Goal: Task Accomplishment & Management: Manage account settings

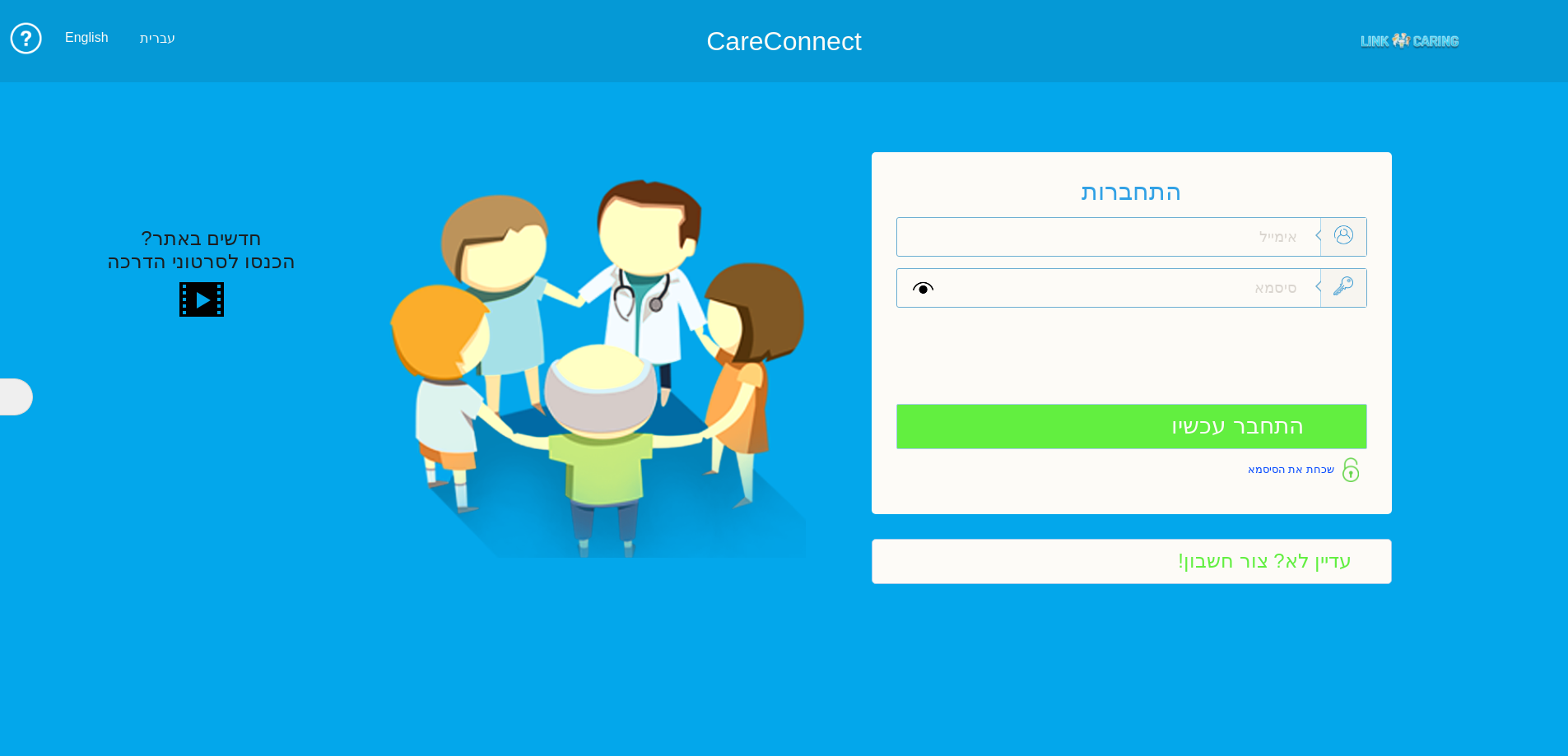
click at [1279, 280] on input "text" at bounding box center [1134, 288] width 371 height 38
type input "p"
click at [1289, 244] on input "text" at bounding box center [1134, 237] width 371 height 38
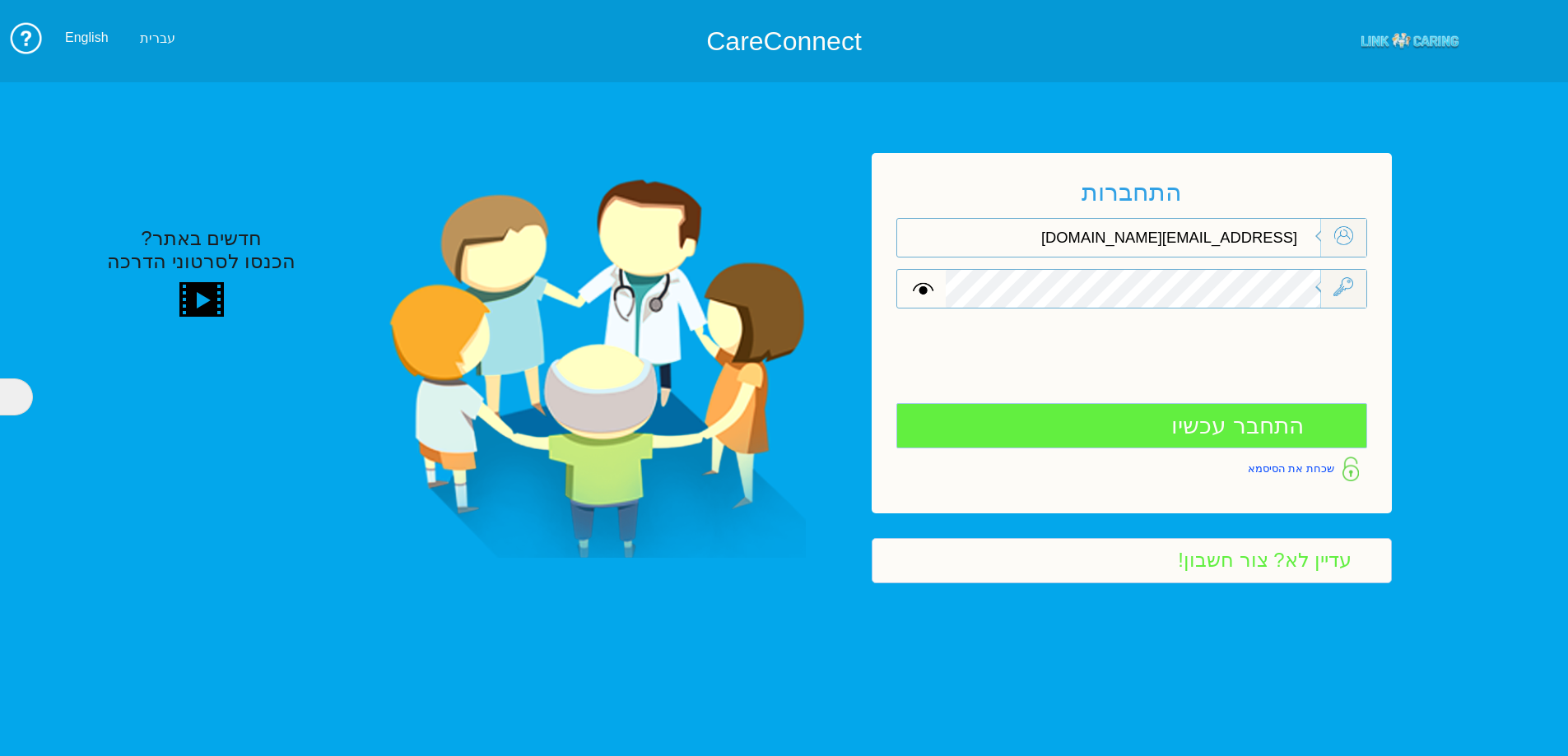
click at [1247, 431] on input "התחבר עכשיו" at bounding box center [1132, 426] width 470 height 45
click at [1270, 430] on input "התחבר עכשיו" at bounding box center [1132, 426] width 470 height 45
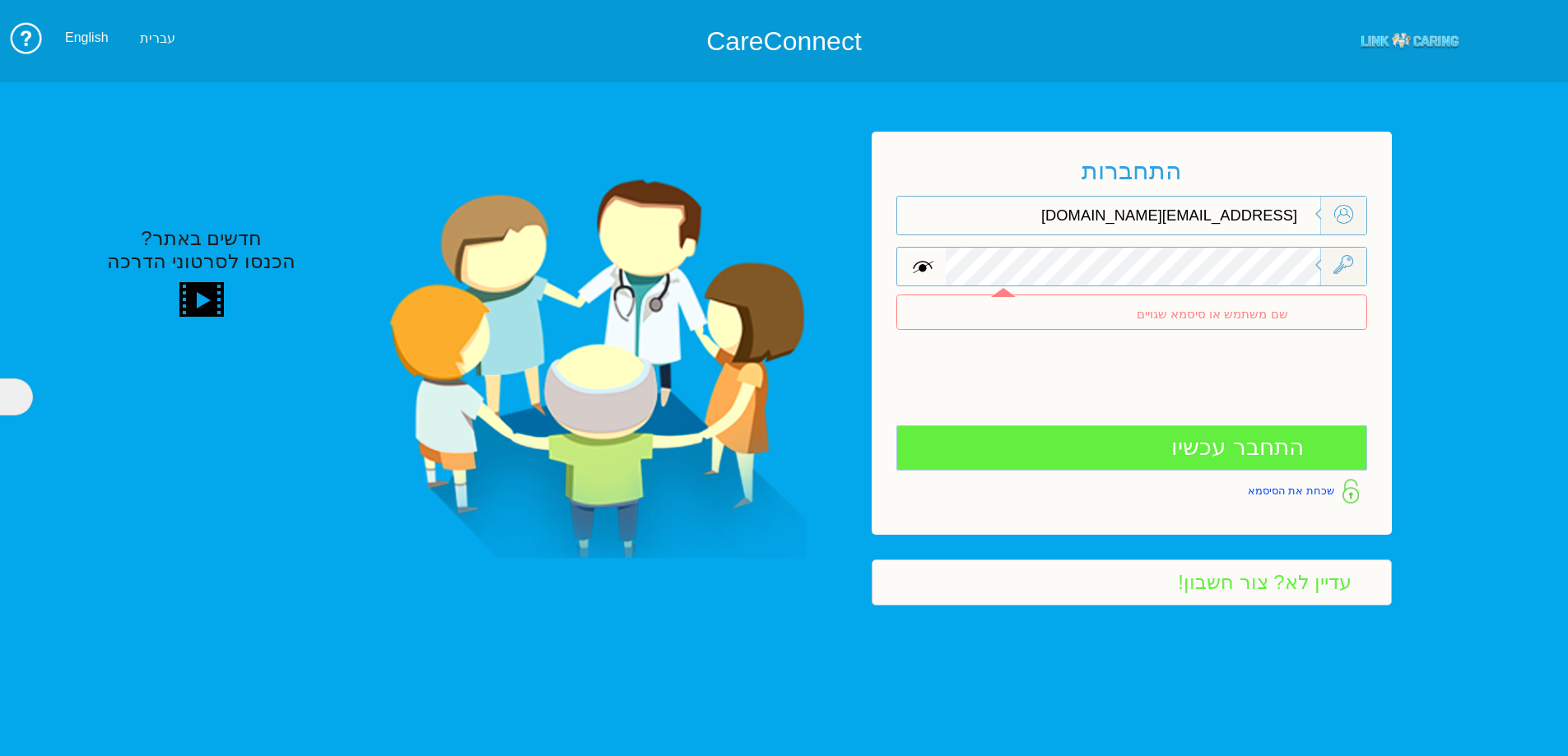
drag, startPoint x: 916, startPoint y: 263, endPoint x: 931, endPoint y: 260, distance: 15.3
click at [924, 261] on span at bounding box center [923, 267] width 21 height 19
click at [1194, 221] on input "[EMAIL_ADDRESS][DOMAIN_NAME]" at bounding box center [1134, 216] width 371 height 38
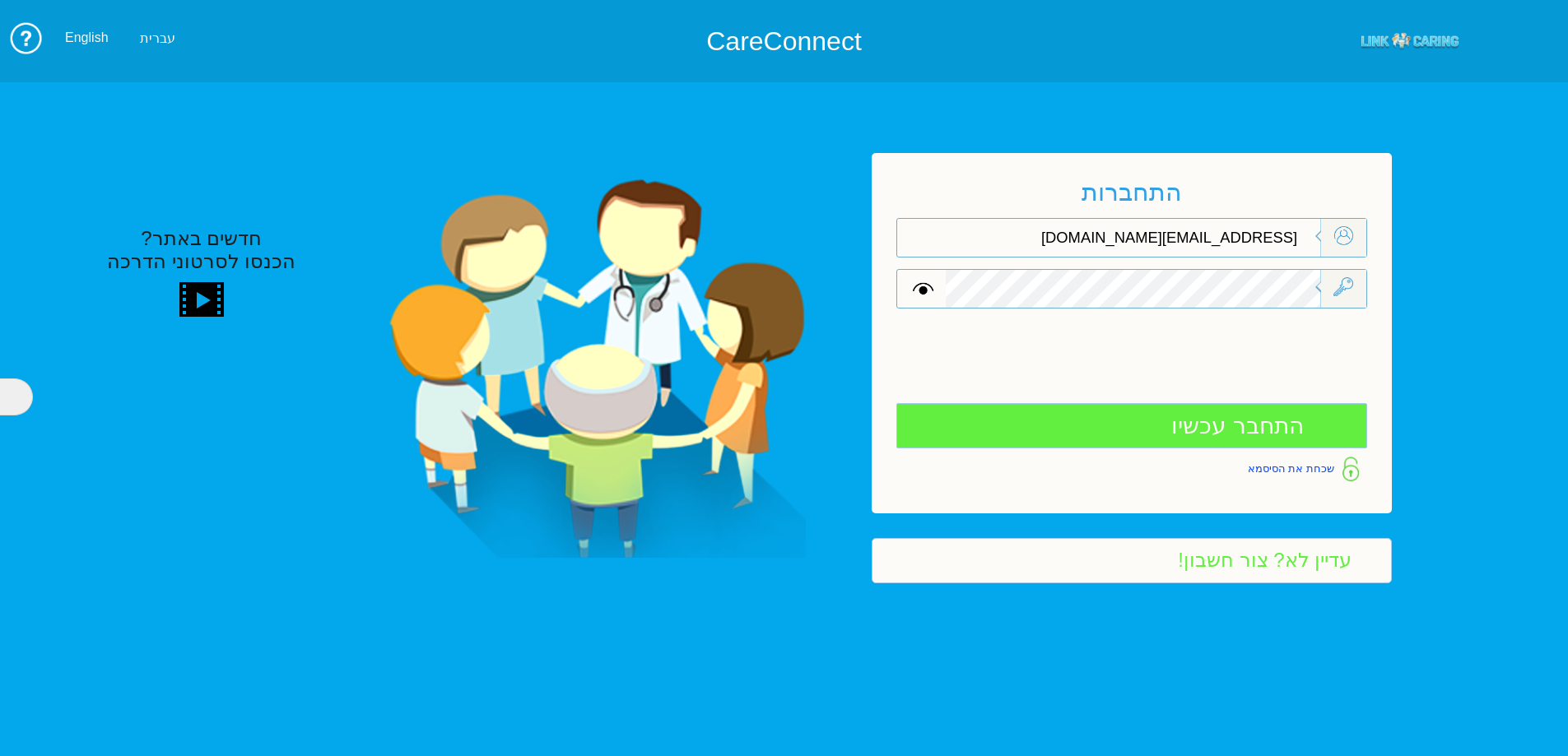
click at [1210, 426] on input "התחבר עכשיו" at bounding box center [1132, 426] width 470 height 45
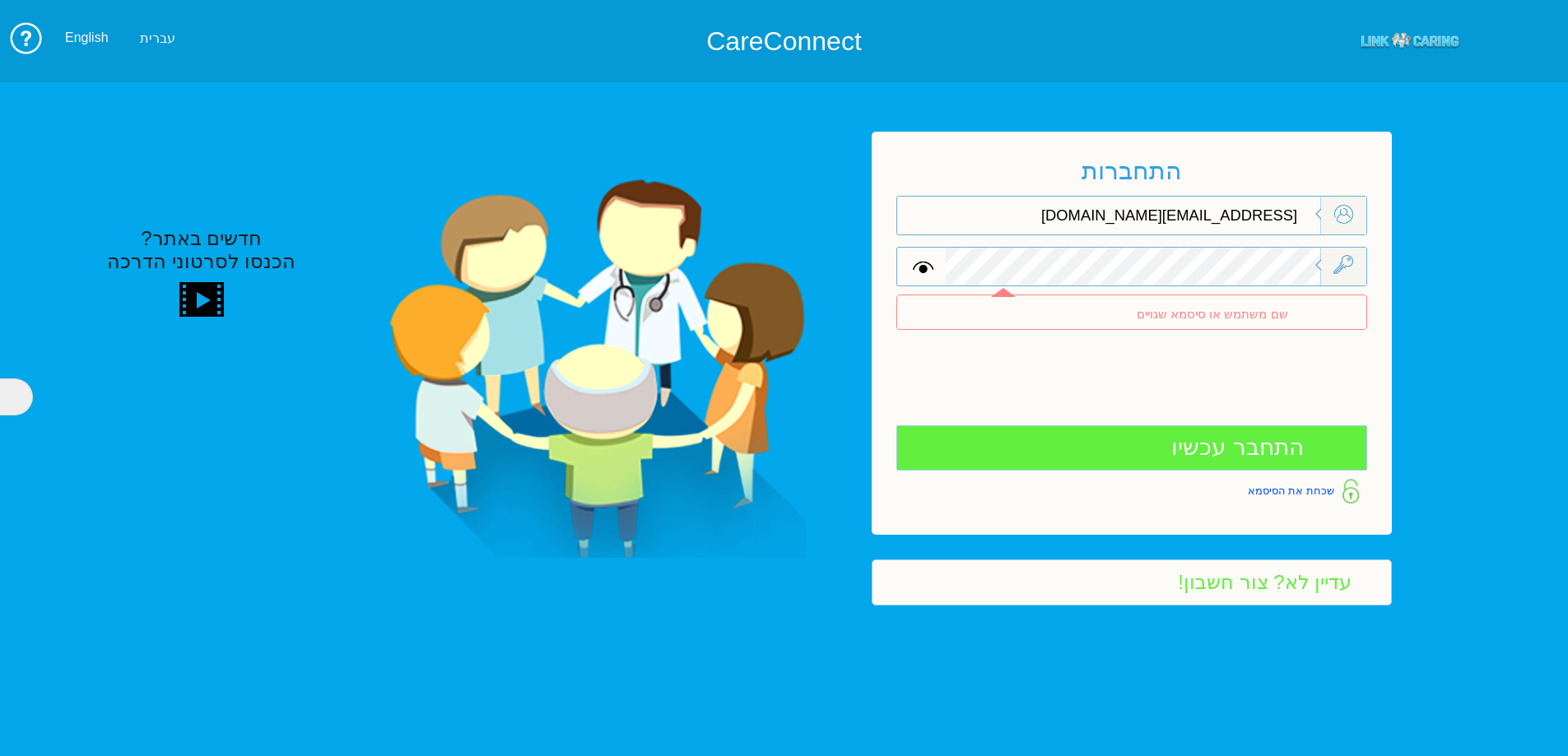
click at [1196, 216] on input "[EMAIL_ADDRESS][DOMAIN_NAME]" at bounding box center [1134, 216] width 371 height 38
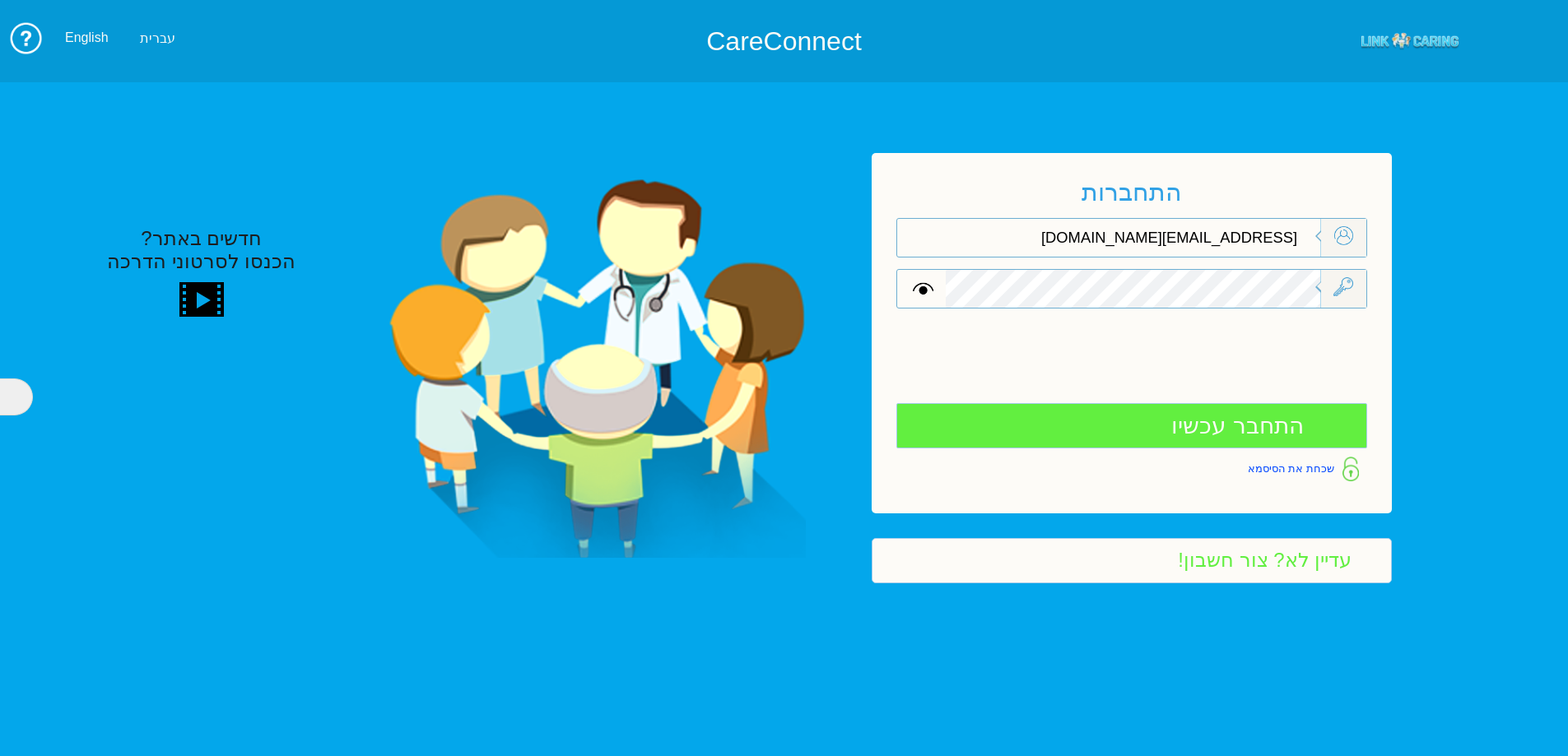
click at [1206, 426] on input "התחבר עכשיו" at bounding box center [1132, 426] width 470 height 45
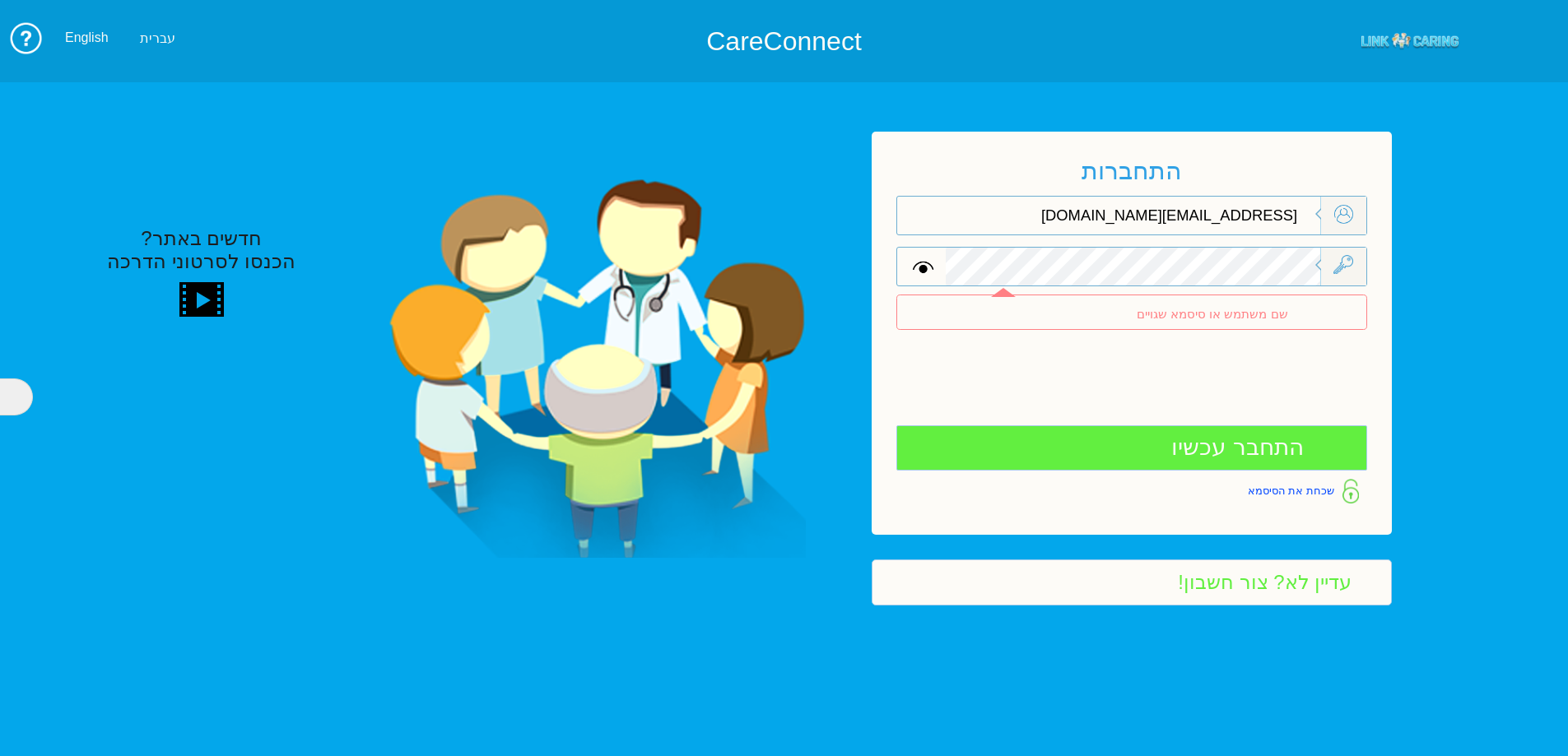
click at [1199, 214] on input "[EMAIL_ADDRESS][DOMAIN_NAME]" at bounding box center [1134, 216] width 371 height 38
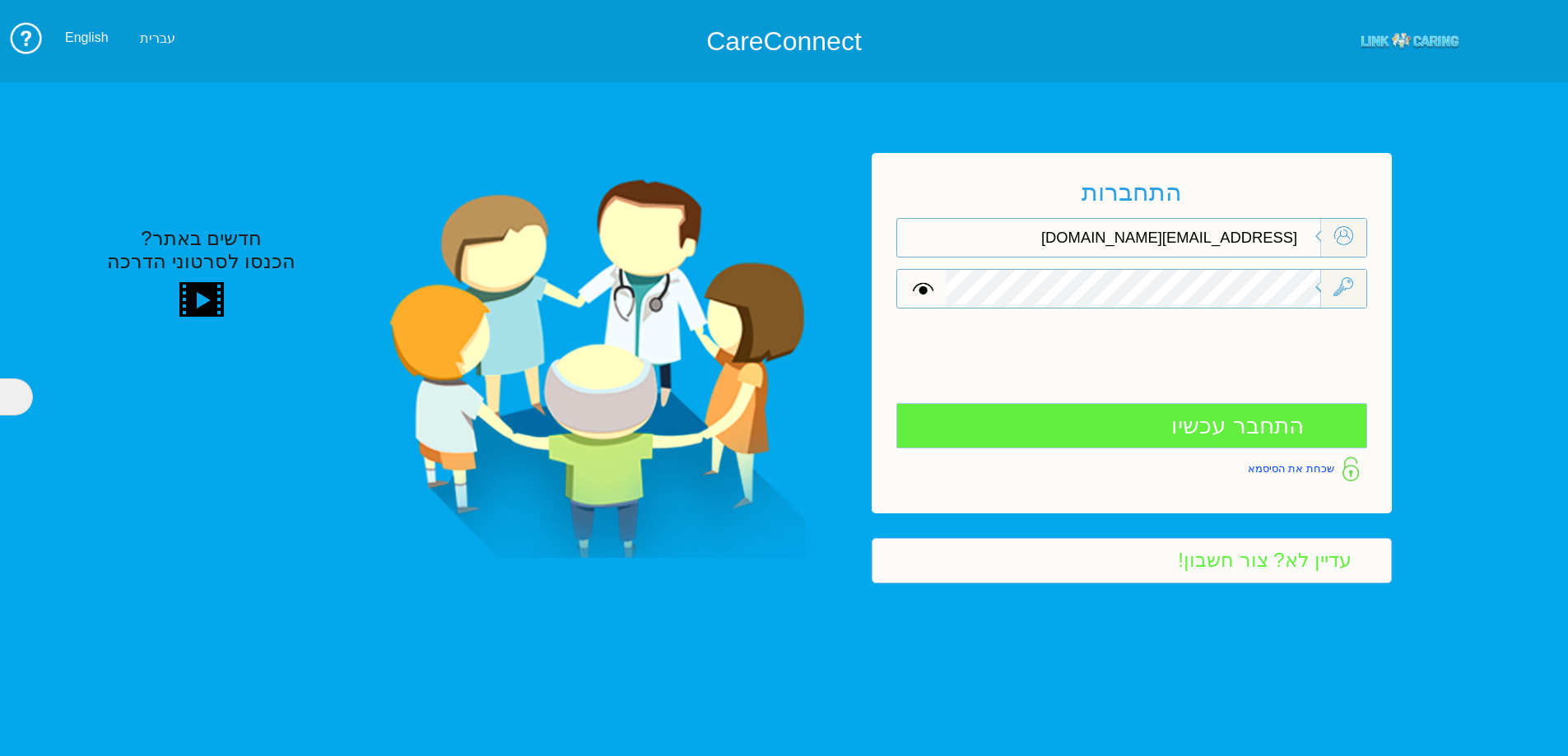
type input "[EMAIL_ADDRESS][DOMAIN_NAME]"
click at [1007, 419] on input "התחבר עכשיו" at bounding box center [1132, 426] width 470 height 45
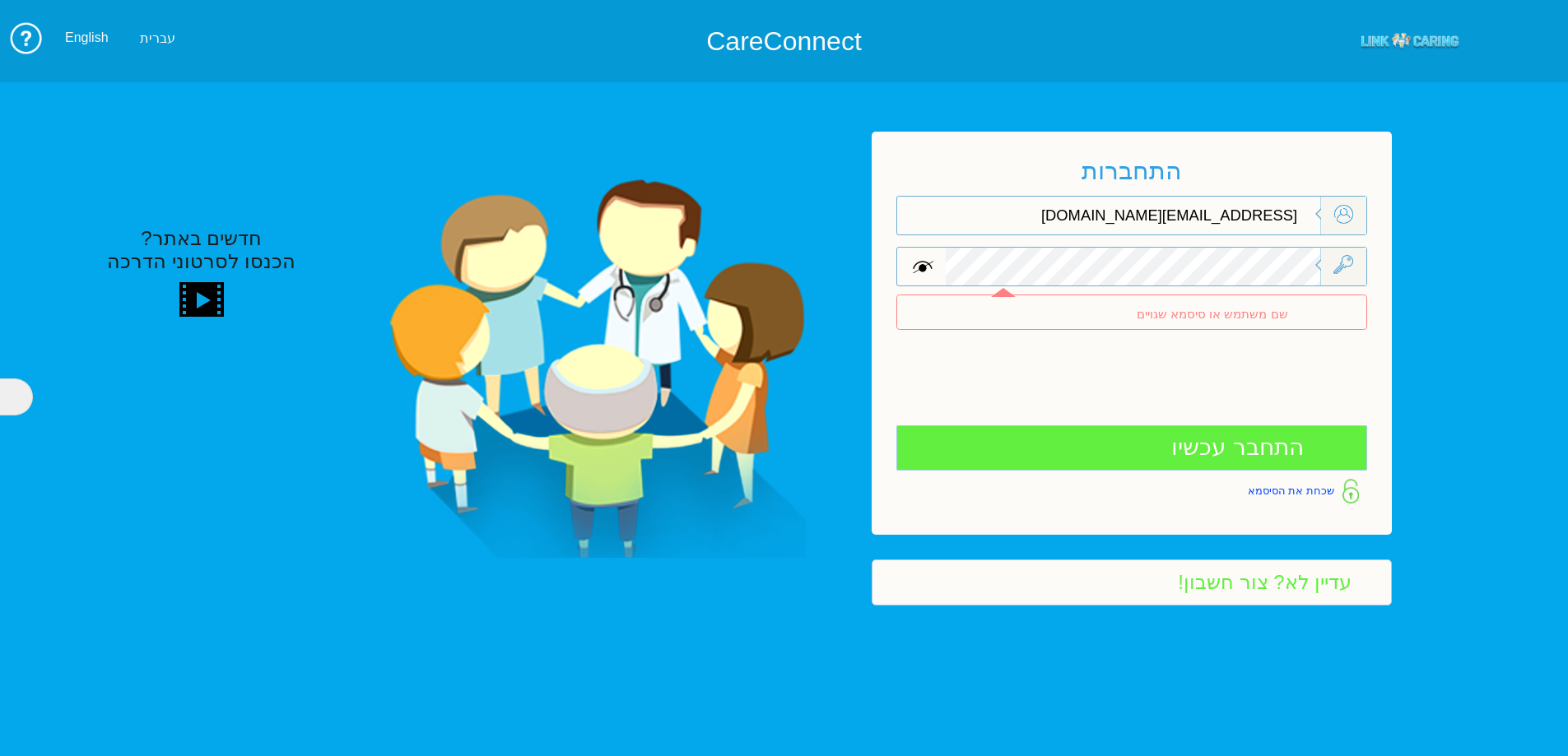
click at [929, 266] on span at bounding box center [923, 267] width 21 height 19
click at [1173, 216] on input "[EMAIL_ADDRESS][DOMAIN_NAME]" at bounding box center [1134, 216] width 371 height 38
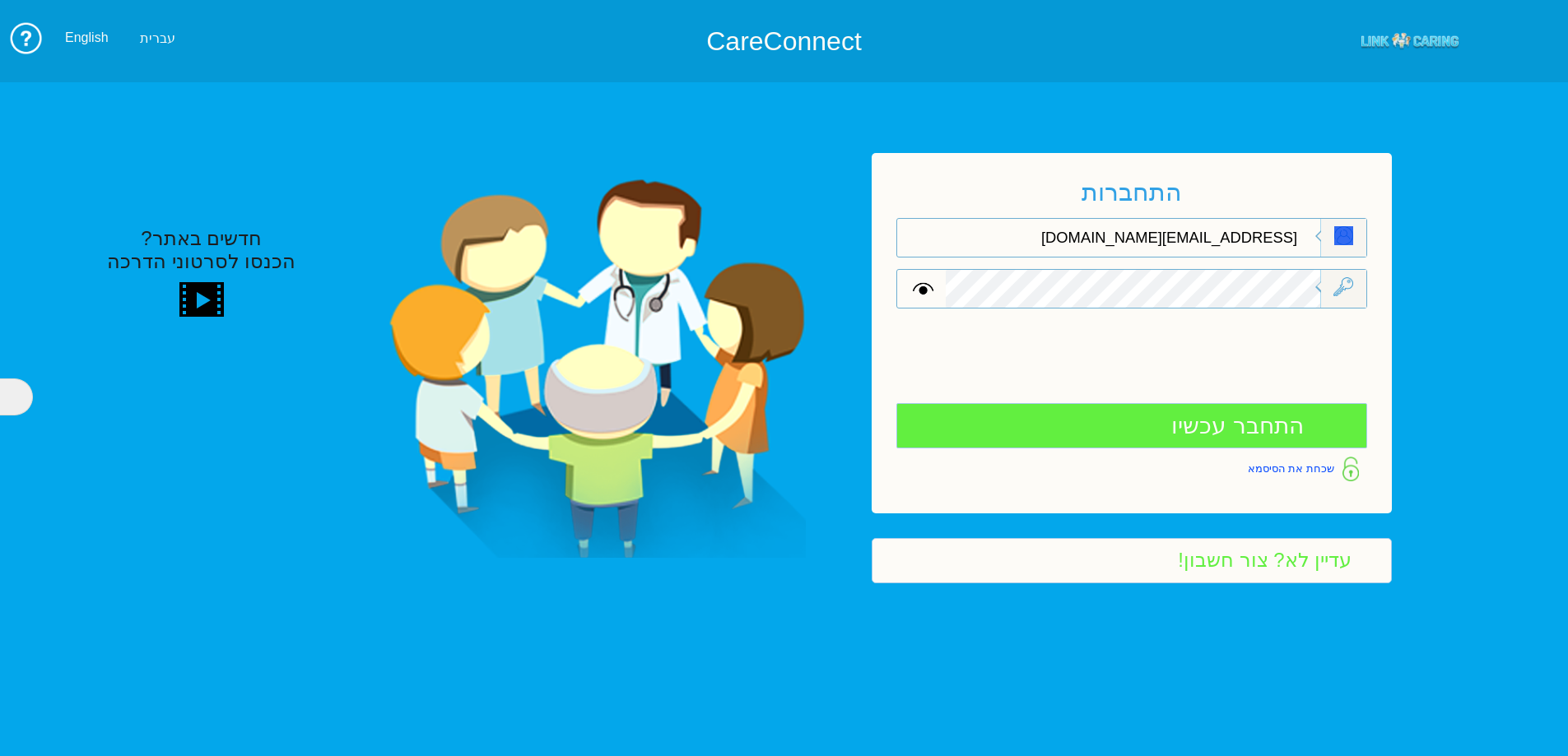
click at [1173, 216] on div "התחברות [EMAIL_ADDRESS][DOMAIN_NAME] שדה חובה שם משתמש או סיסמא שגויים שדה חובה…" at bounding box center [1132, 334] width 520 height 361
click at [1176, 246] on input "[EMAIL_ADDRESS][DOMAIN_NAME]" at bounding box center [1134, 238] width 371 height 38
click at [1376, 291] on div "התחברות שדה חובה שם משתמש או סיסמא שגויים שדה חובה" at bounding box center [1132, 334] width 520 height 361
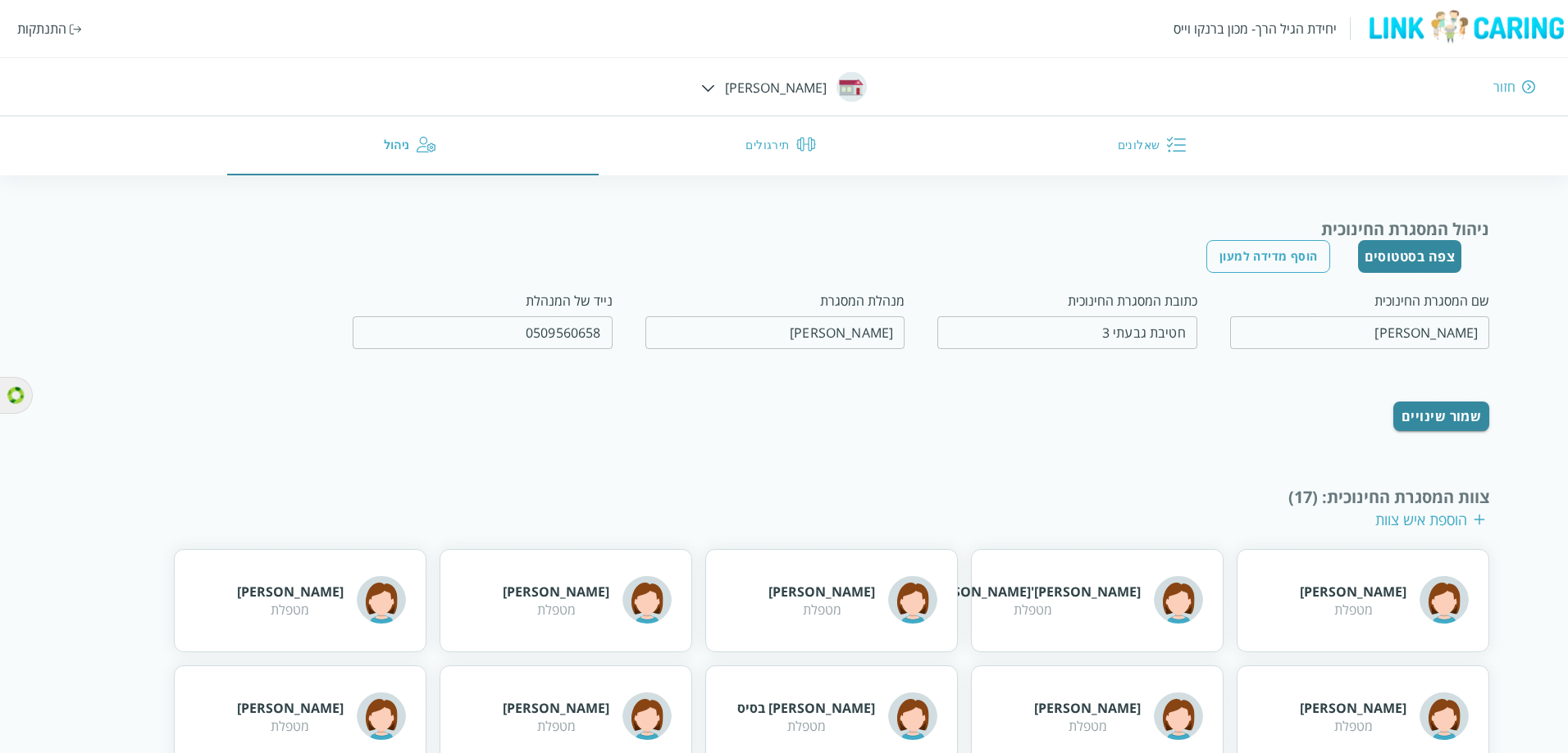
click at [49, 32] on div "התנתקות" at bounding box center [42, 28] width 49 height 18
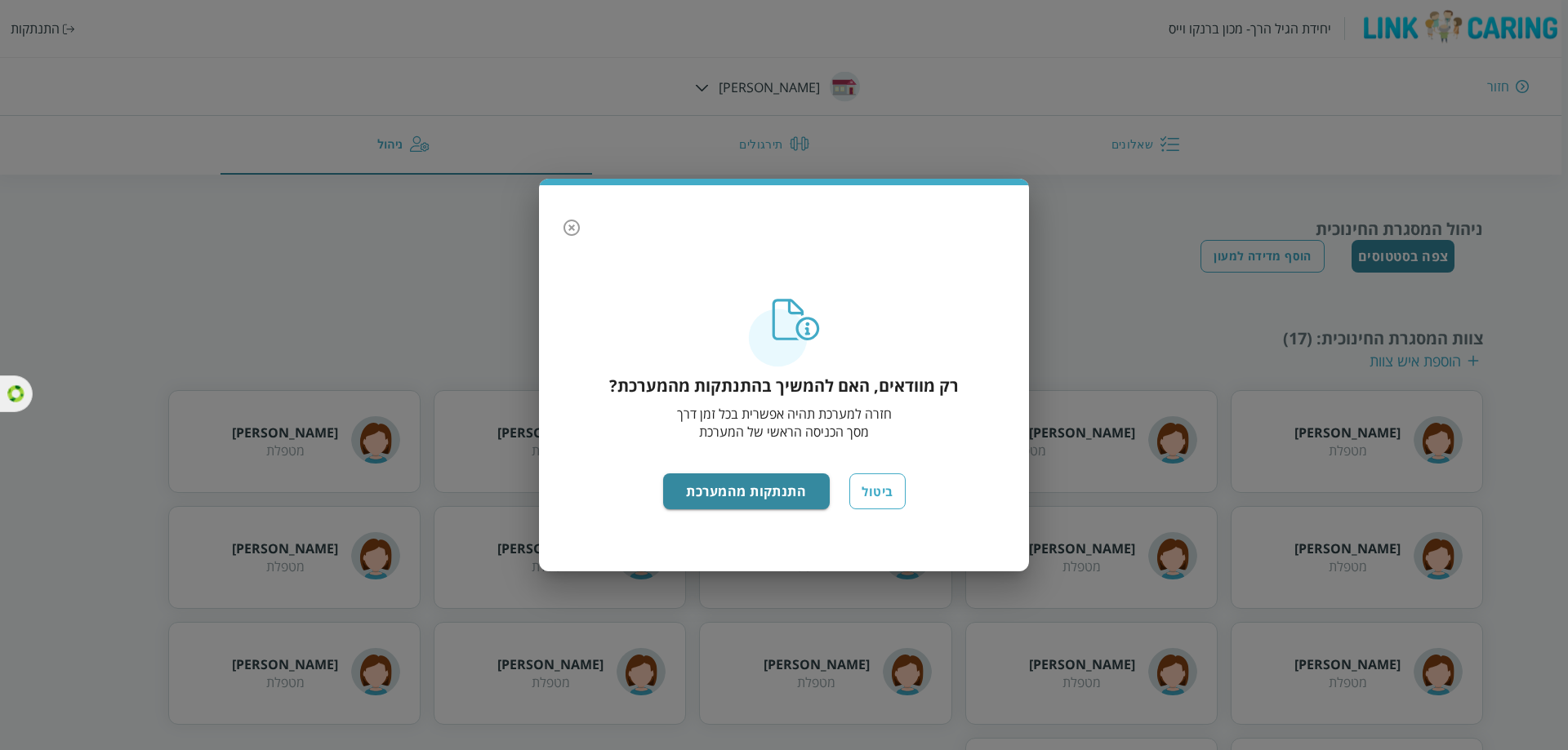
drag, startPoint x: 744, startPoint y: 496, endPoint x: 577, endPoint y: 518, distance: 168.4
click at [740, 496] on button "התנתקות מהמערכת" at bounding box center [746, 491] width 167 height 36
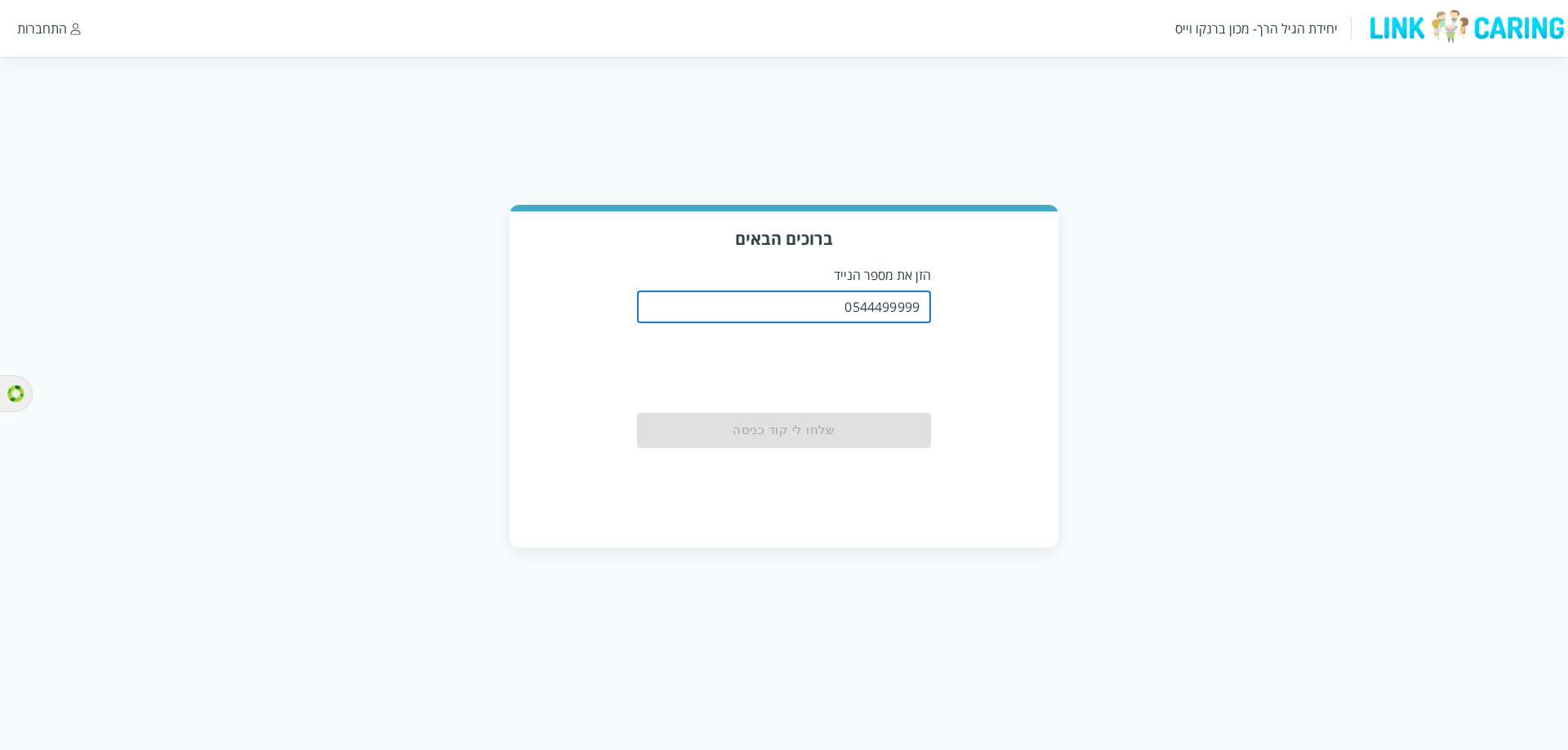
type input "0544499999"
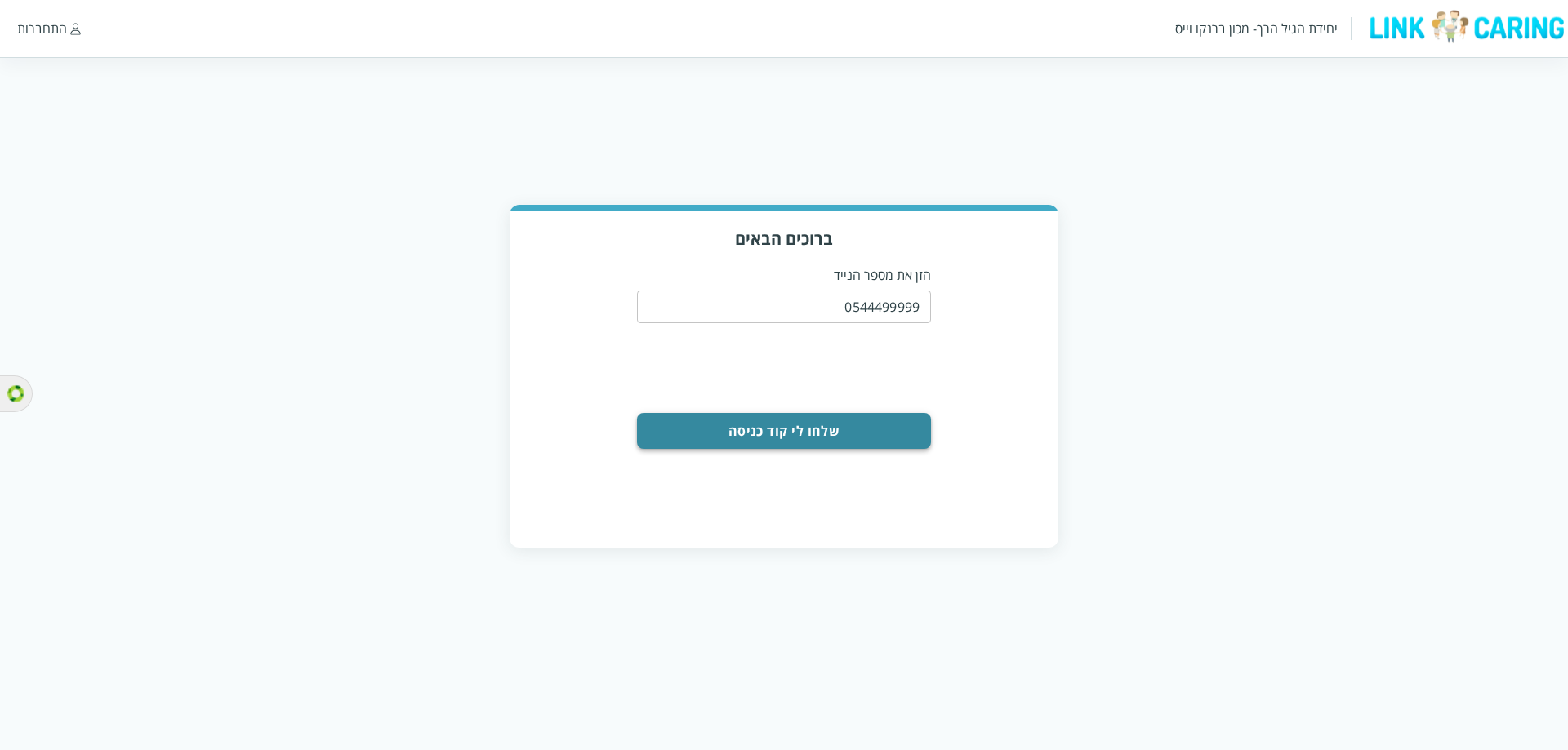
click at [787, 436] on button "שלחו לי קוד כניסה" at bounding box center [784, 431] width 294 height 36
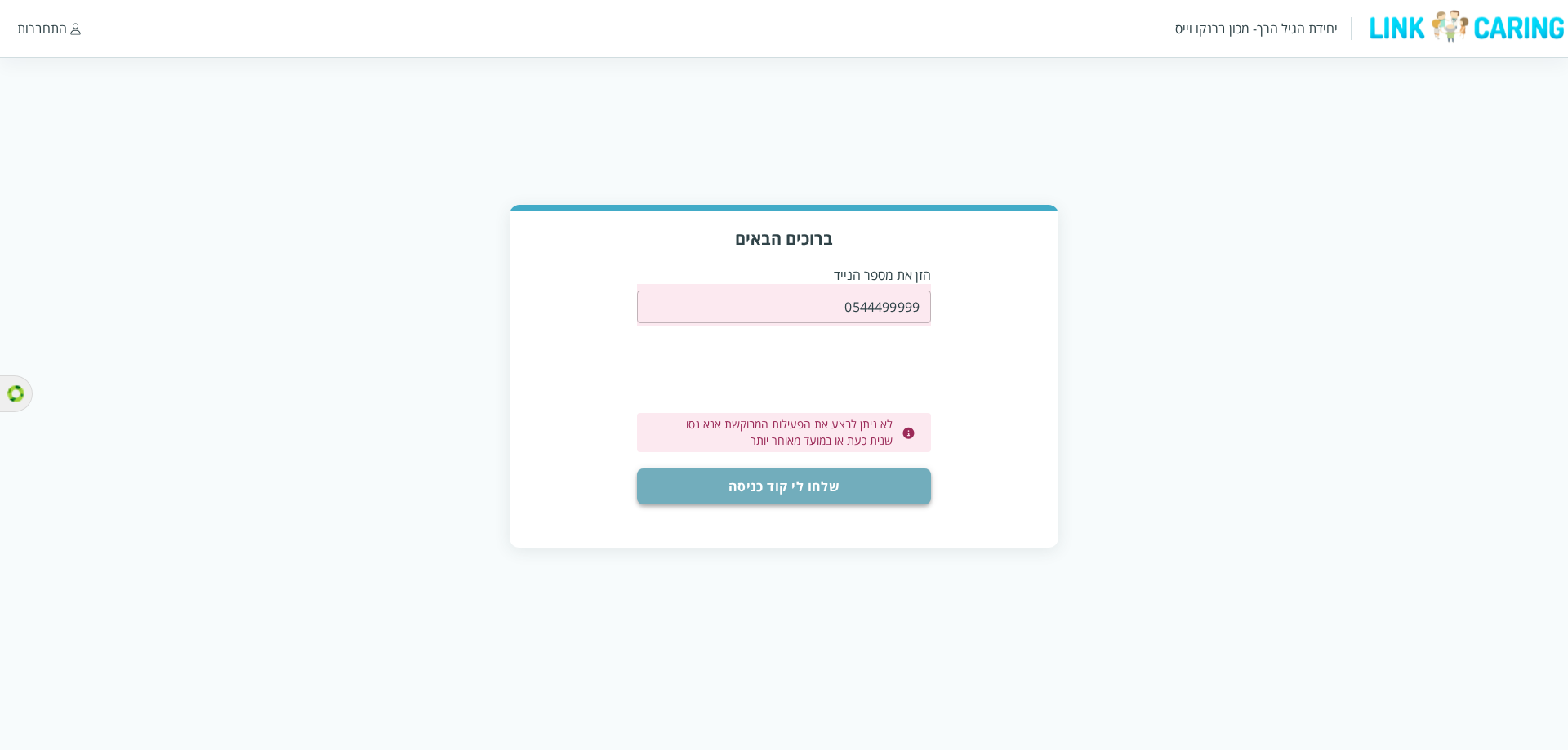
click at [828, 489] on button "שלחו לי קוד כניסה" at bounding box center [784, 486] width 294 height 36
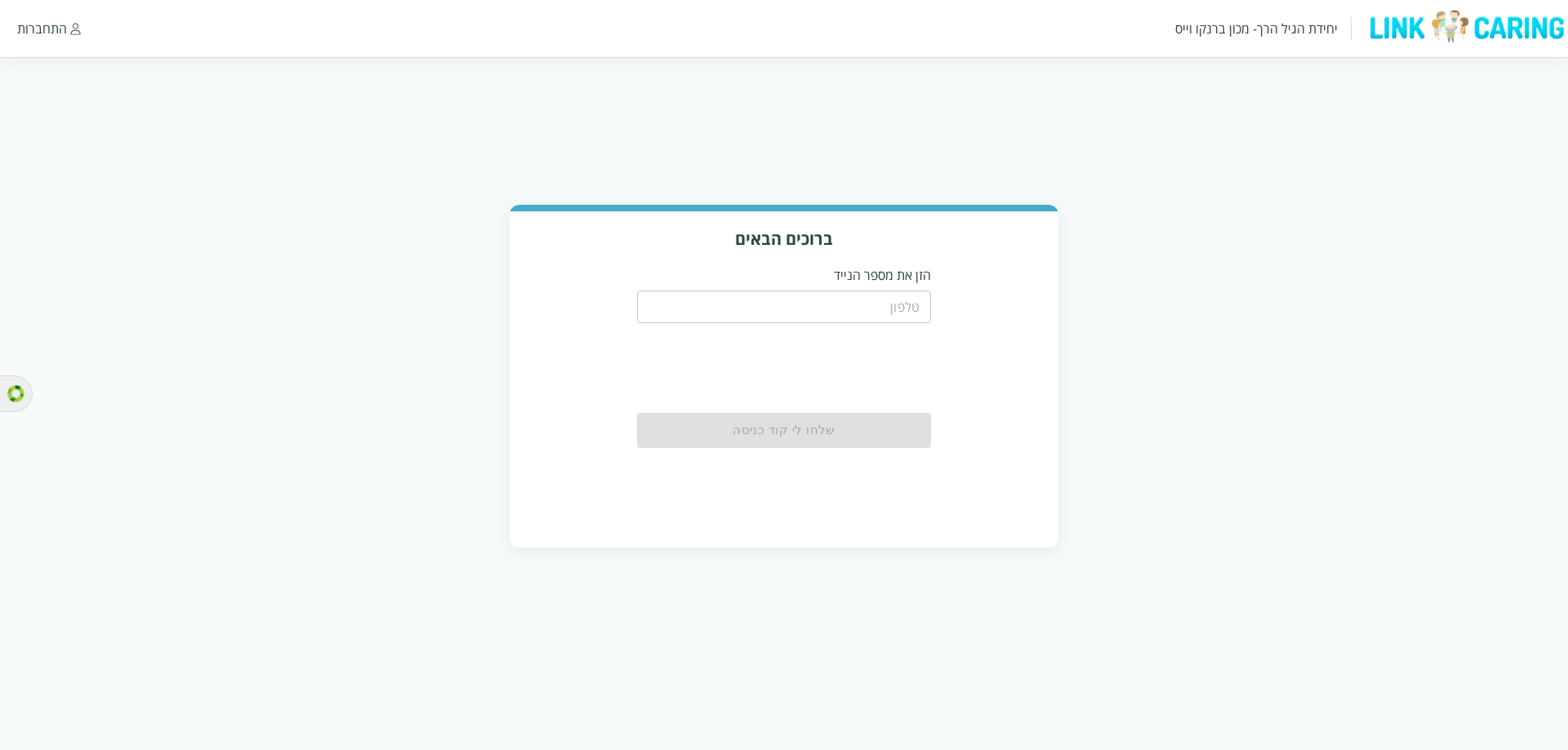
click at [889, 298] on input "tel" at bounding box center [784, 307] width 294 height 32
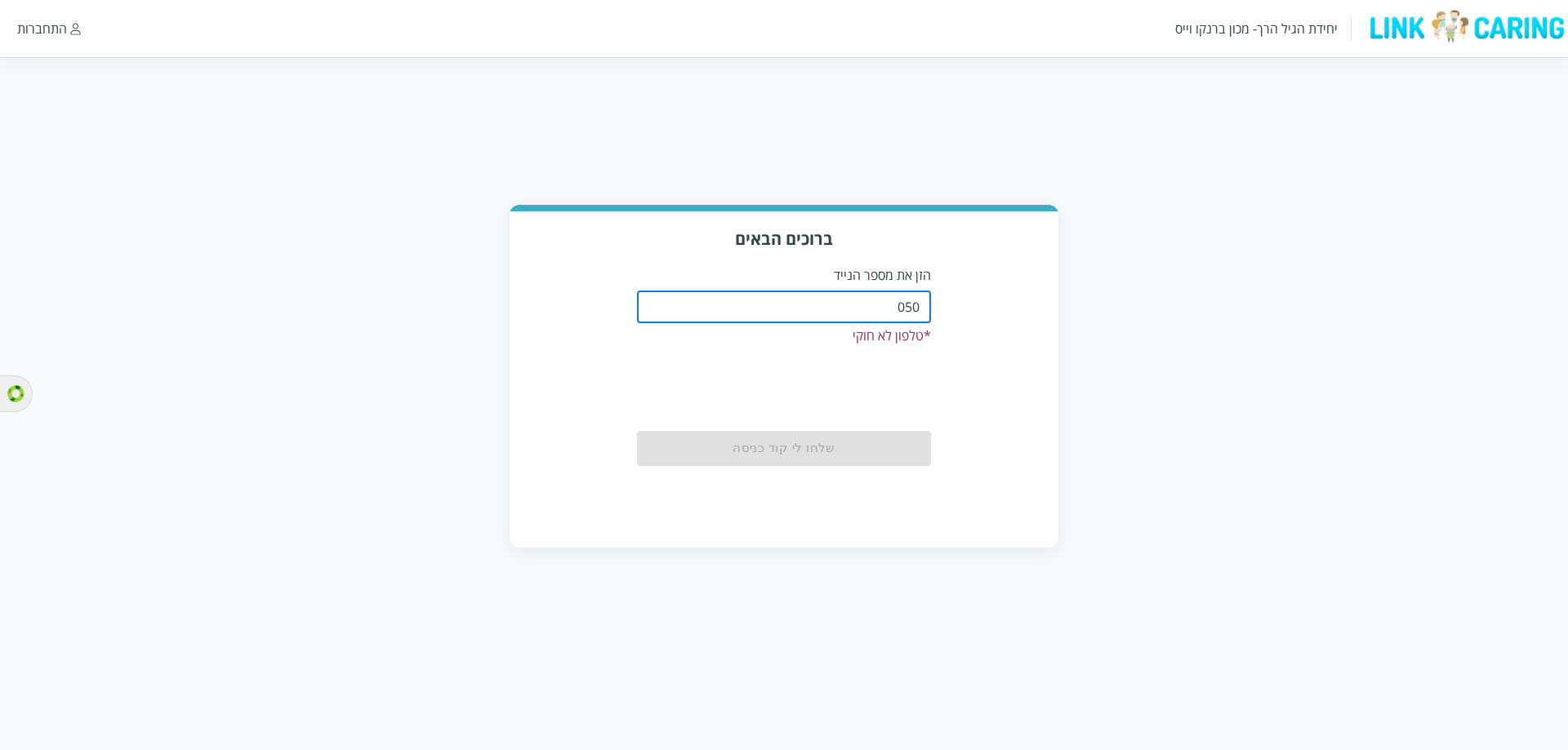
type input "0508805134"
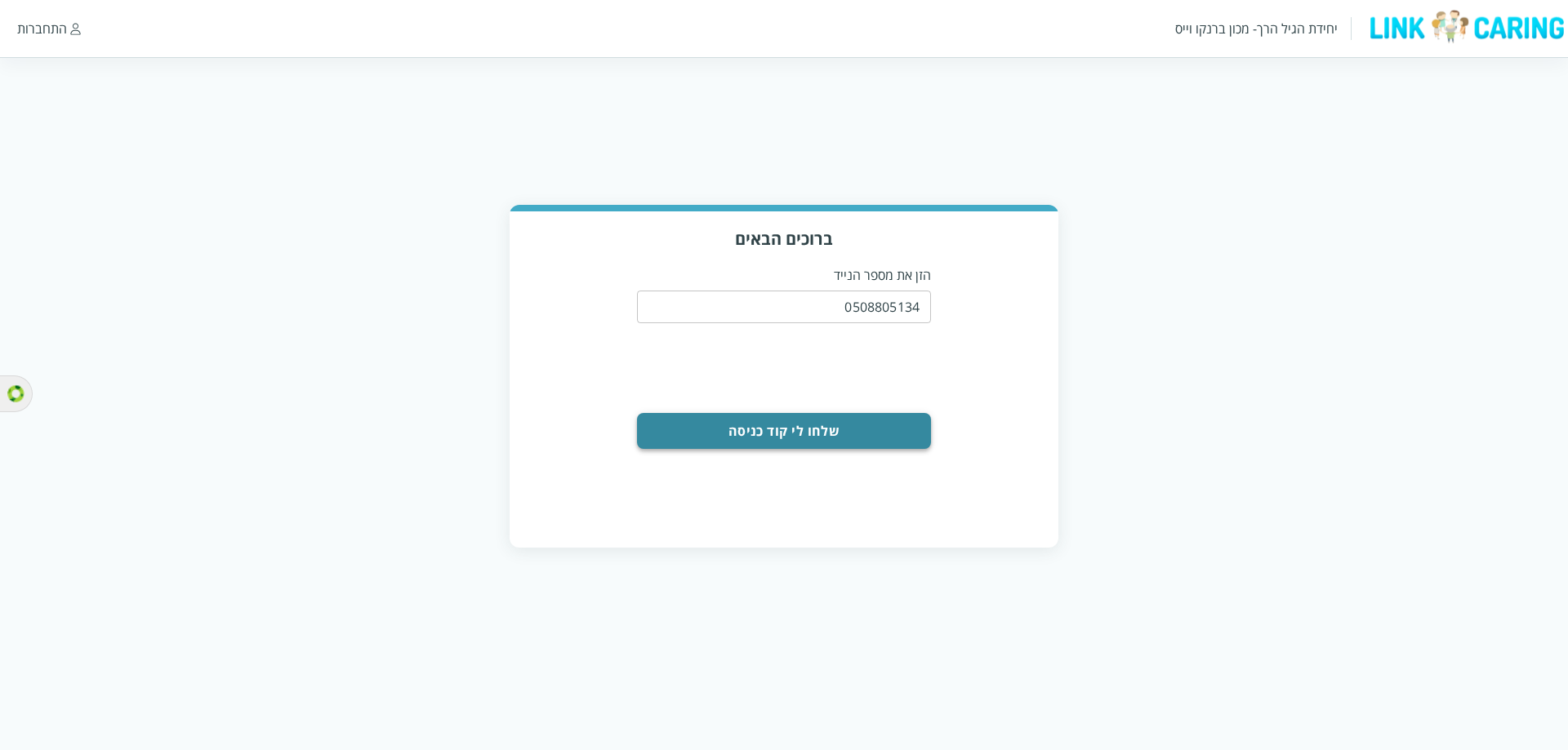
click at [756, 445] on button "שלחו לי קוד כניסה" at bounding box center [784, 431] width 294 height 36
